Goal: Information Seeking & Learning: Find specific page/section

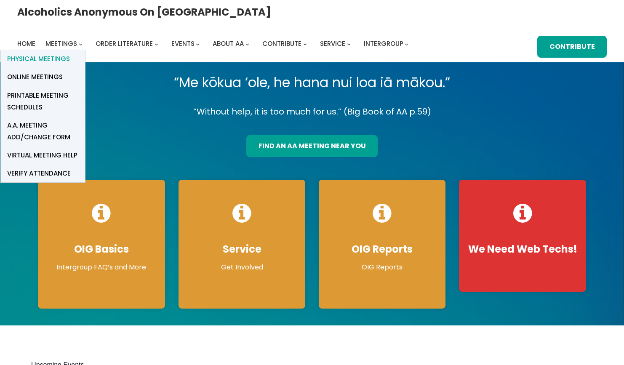
click at [70, 53] on span "Physical Meetings" at bounding box center [38, 59] width 63 height 12
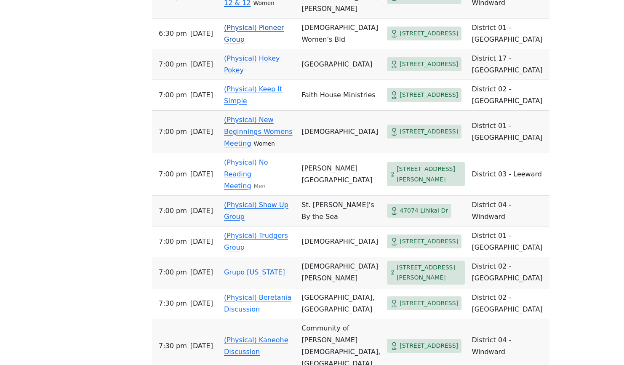
scroll to position [1049, 0]
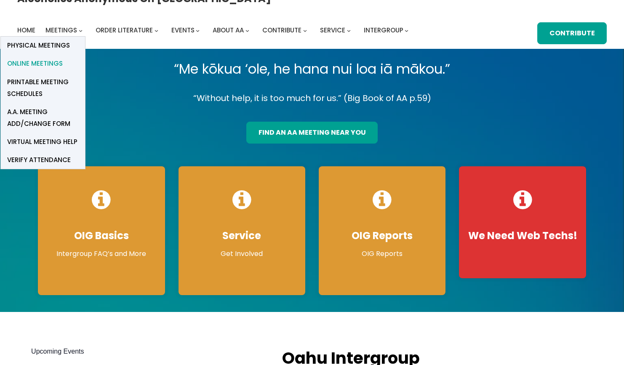
scroll to position [18, 0]
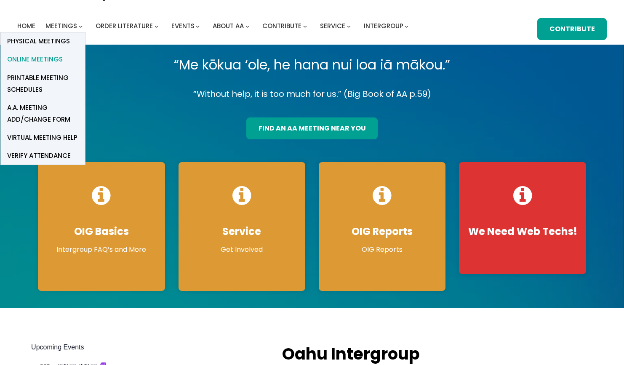
click at [85, 51] on link "Online Meetings" at bounding box center [43, 60] width 84 height 18
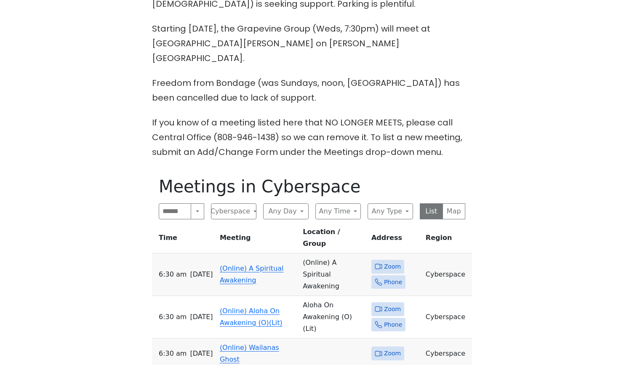
scroll to position [259, 0]
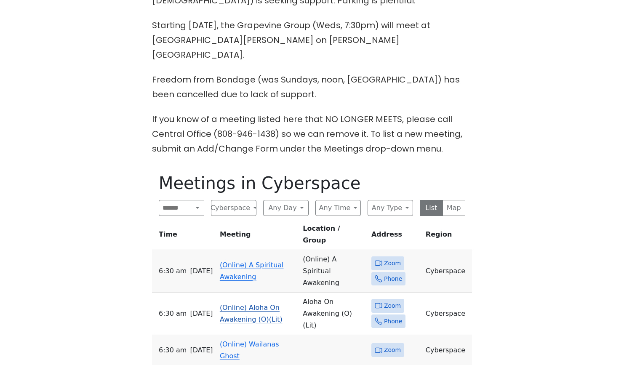
click at [248, 293] on td "(Online) Aloha On Awakening (O)(Lit)" at bounding box center [258, 314] width 83 height 43
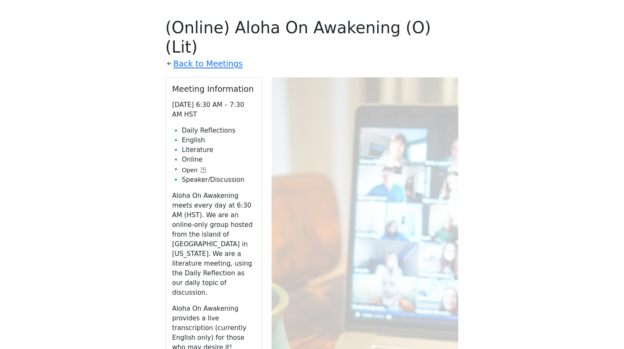
scroll to position [415, 0]
